Goal: Navigation & Orientation: Find specific page/section

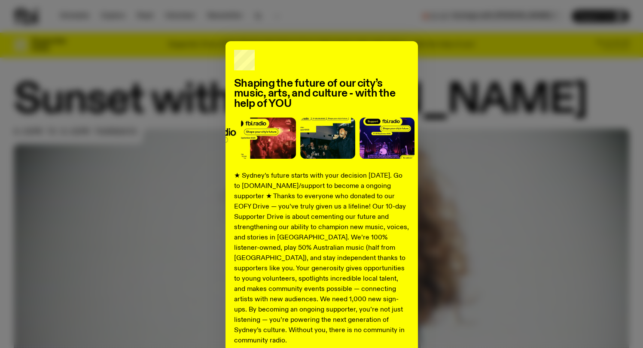
click at [119, 73] on div "Shaping the future of our city’s music, arts, and culture - with the help of YO…" at bounding box center [322, 217] width 616 height 353
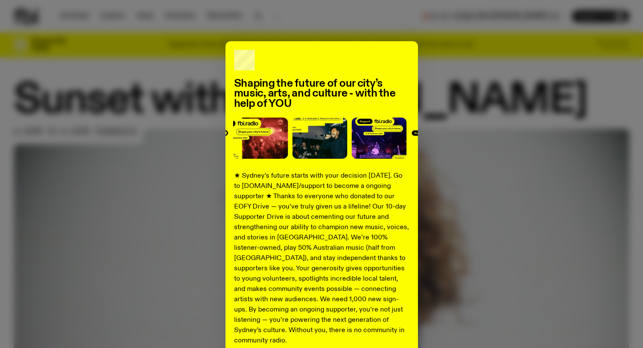
click at [113, 87] on div "Shaping the future of our city’s music, arts, and culture - with the help of YO…" at bounding box center [322, 217] width 616 height 353
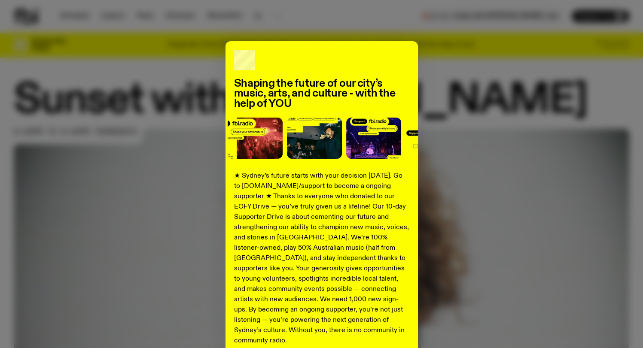
click at [439, 235] on div "Shaping the future of our city’s music, arts, and culture - with the help of YO…" at bounding box center [322, 217] width 616 height 353
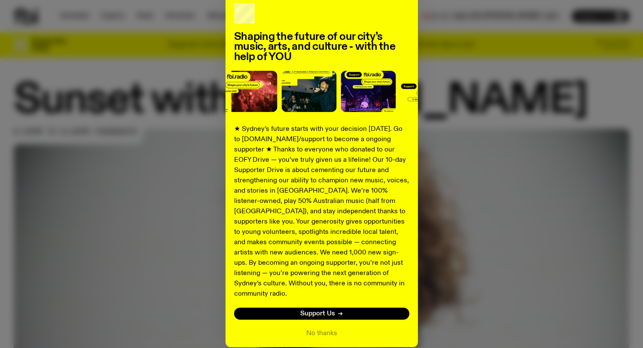
scroll to position [76, 0]
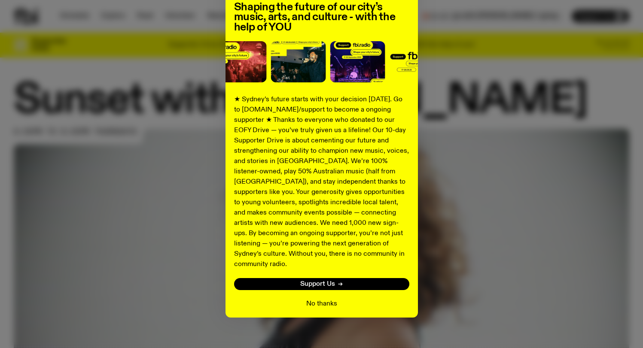
click at [317, 299] on button "No thanks" at bounding box center [321, 304] width 31 height 10
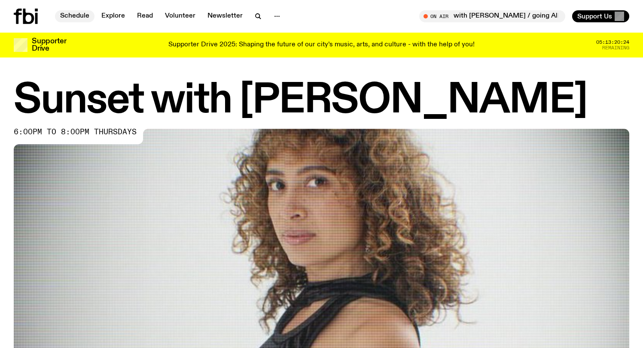
click at [82, 15] on link "Schedule" at bounding box center [75, 16] width 40 height 12
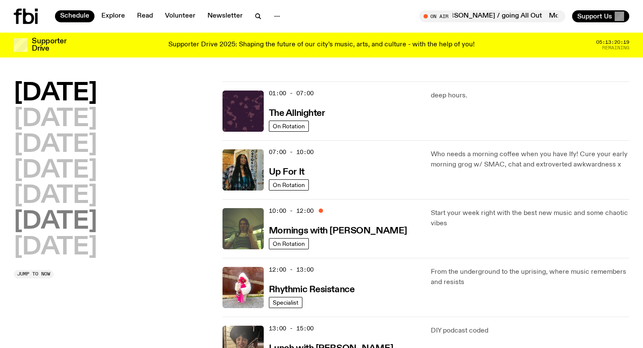
click at [47, 229] on h2 "[DATE]" at bounding box center [55, 222] width 83 height 24
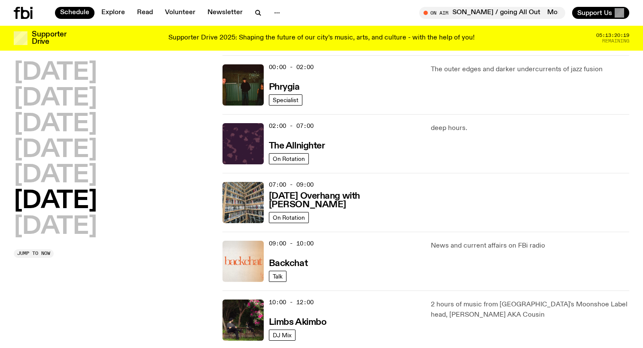
scroll to position [24, 0]
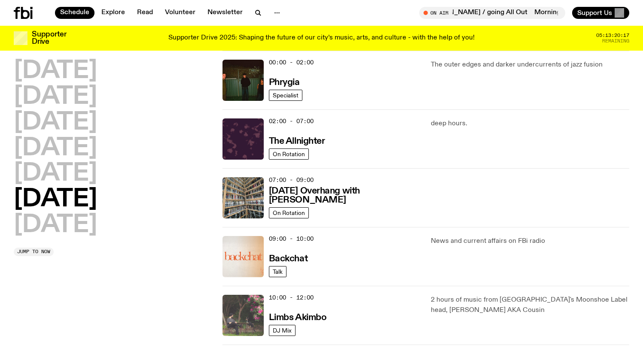
click at [237, 322] on img at bounding box center [243, 315] width 41 height 41
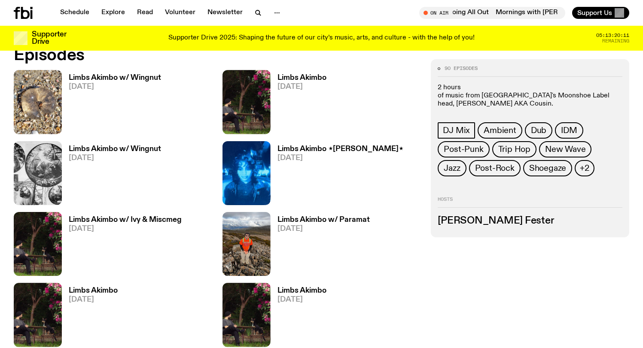
scroll to position [297, 0]
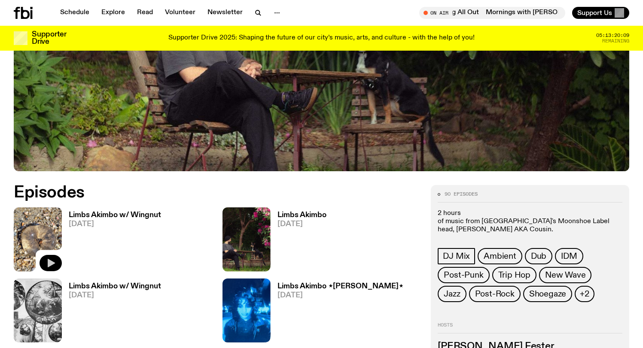
click at [54, 264] on icon "button" at bounding box center [51, 263] width 10 height 10
